Goal: Check status: Check status

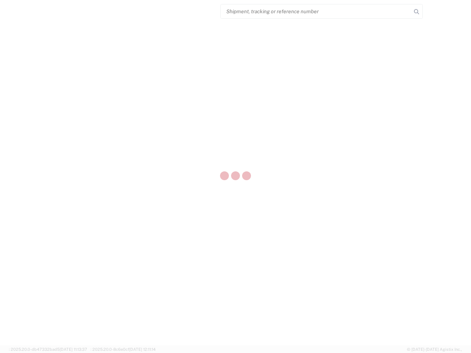
select select "US"
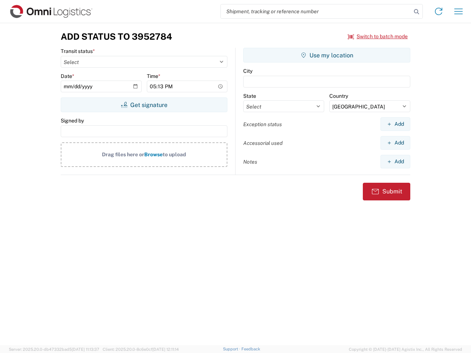
click at [316, 11] on input "search" at bounding box center [316, 11] width 190 height 14
click at [416, 12] on icon at bounding box center [416, 12] width 10 height 10
click at [438, 11] on icon at bounding box center [438, 12] width 12 height 12
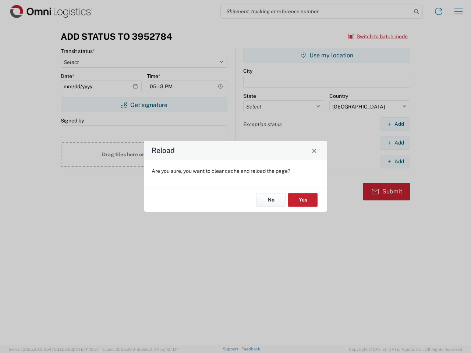
click at [458, 11] on div "Reload Are you sure, you want to clear cache and reload the page? No Yes" at bounding box center [235, 176] width 471 height 353
click at [378, 36] on div "Reload Are you sure, you want to clear cache and reload the page? No Yes" at bounding box center [235, 176] width 471 height 353
click at [144, 105] on div "Reload Are you sure, you want to clear cache and reload the page? No Yes" at bounding box center [235, 176] width 471 height 353
click at [327, 55] on div "Reload Are you sure, you want to clear cache and reload the page? No Yes" at bounding box center [235, 176] width 471 height 353
click at [395, 124] on div "Reload Are you sure, you want to clear cache and reload the page? No Yes" at bounding box center [235, 176] width 471 height 353
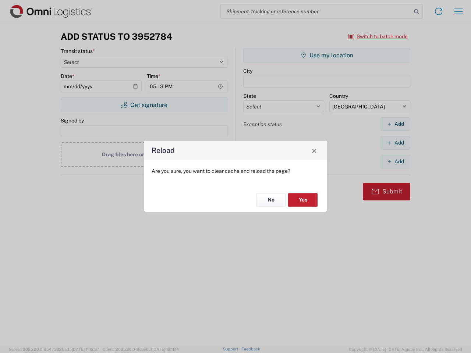
click at [395, 143] on div "Reload Are you sure, you want to clear cache and reload the page? No Yes" at bounding box center [235, 176] width 471 height 353
click at [395, 161] on div "Reload Are you sure, you want to clear cache and reload the page? No Yes" at bounding box center [235, 176] width 471 height 353
